Goal: Find specific page/section: Find specific page/section

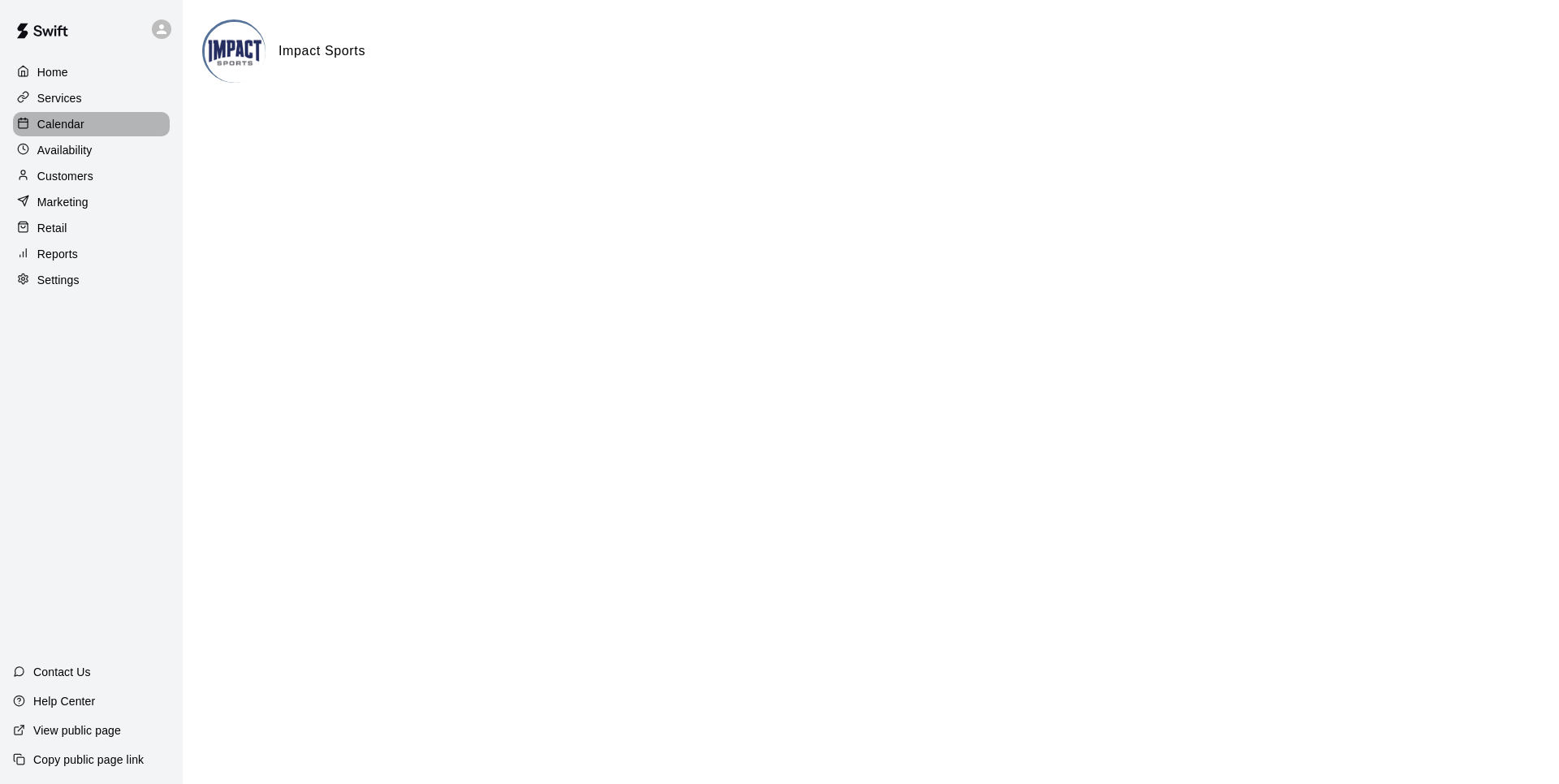
click at [48, 122] on p "Calendar" at bounding box center [61, 124] width 47 height 17
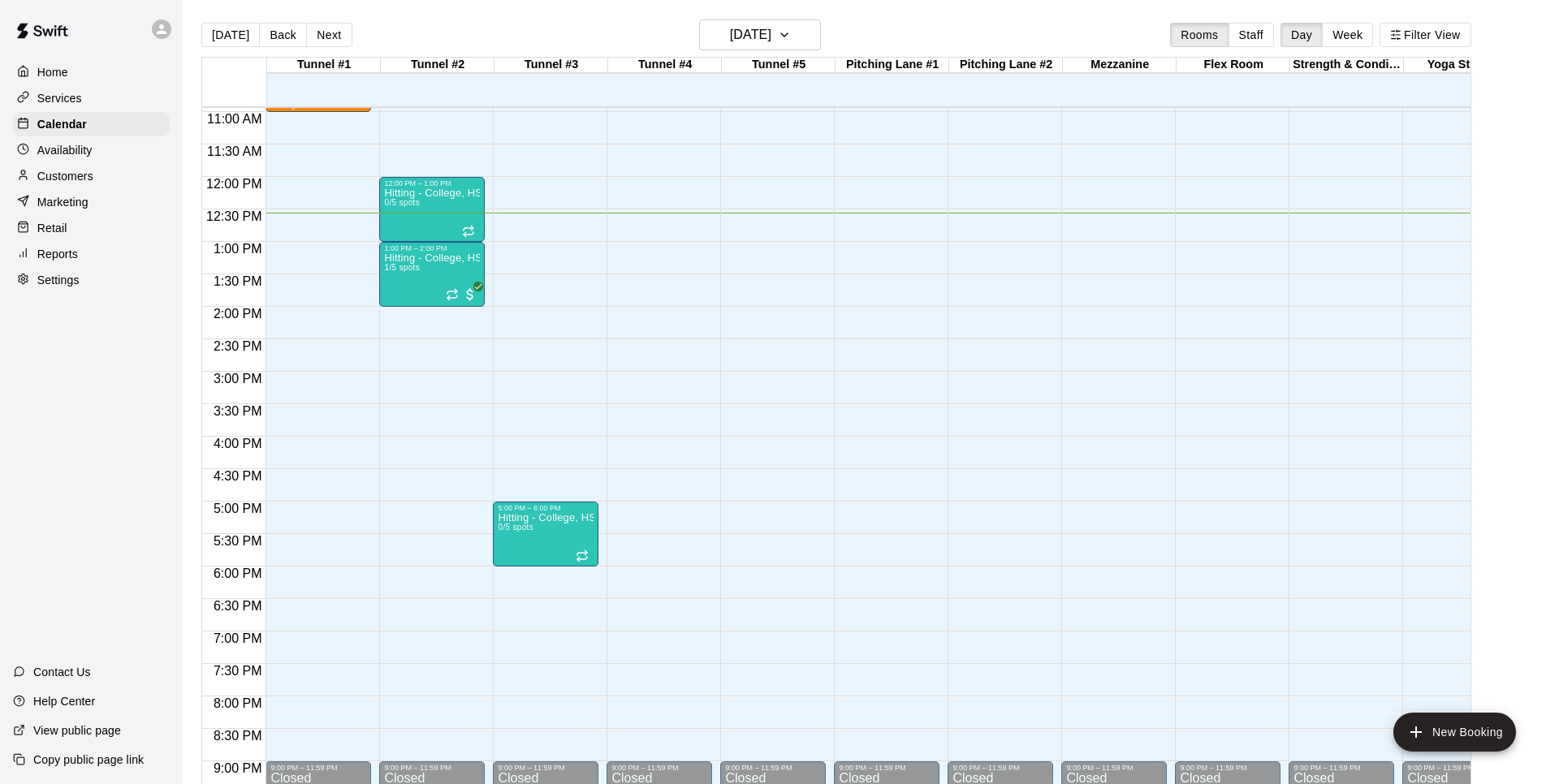
scroll to position [709, 0]
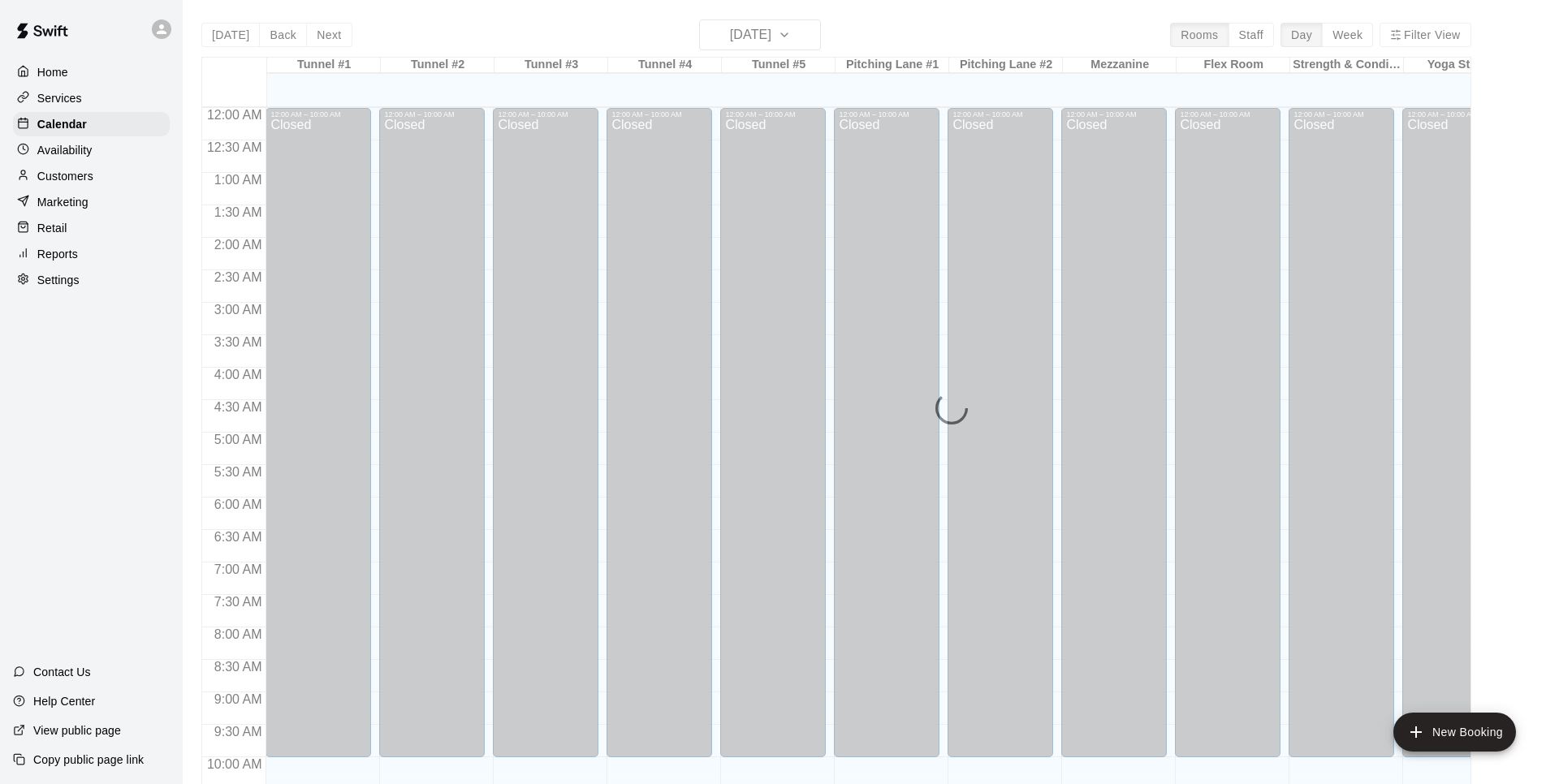
scroll to position [815, 0]
